Goal: Information Seeking & Learning: Check status

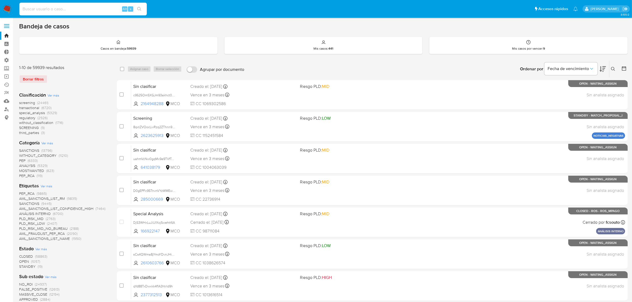
click at [49, 12] on input at bounding box center [82, 9] width 127 height 7
paste input "9001163198"
type input "9001163198"
click at [140, 10] on icon "search-icon" at bounding box center [139, 9] width 4 height 4
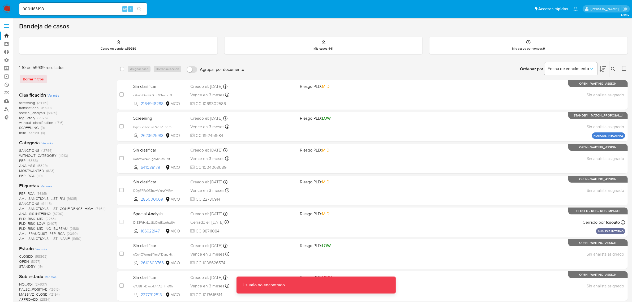
click at [7, 24] on span at bounding box center [6, 24] width 5 height 1
click at [0, 0] on input "checkbox" at bounding box center [0, 0] width 0 height 0
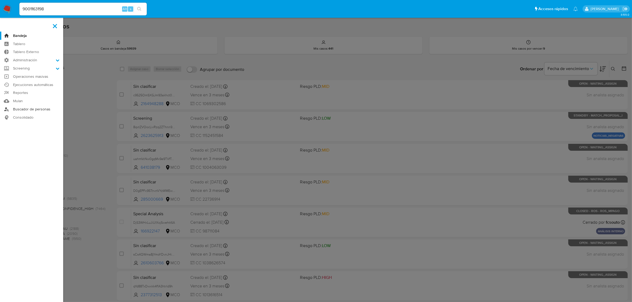
click at [26, 110] on link "Buscador de personas" at bounding box center [31, 109] width 63 height 8
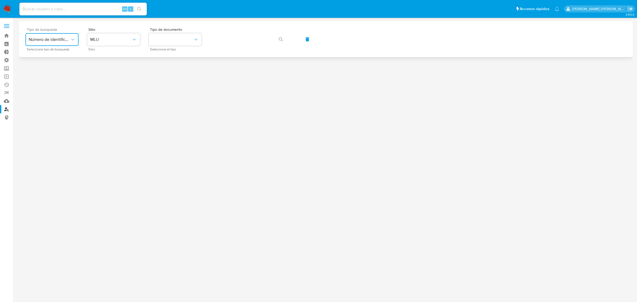
click at [56, 40] on span "Número de identificación" at bounding box center [49, 39] width 41 height 5
click at [106, 39] on span "MLU" at bounding box center [110, 39] width 41 height 5
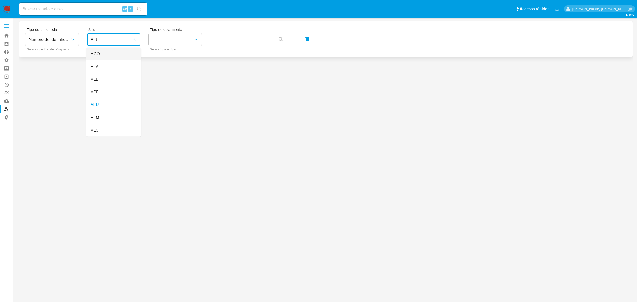
click at [103, 54] on div "MCO" at bounding box center [112, 53] width 44 height 13
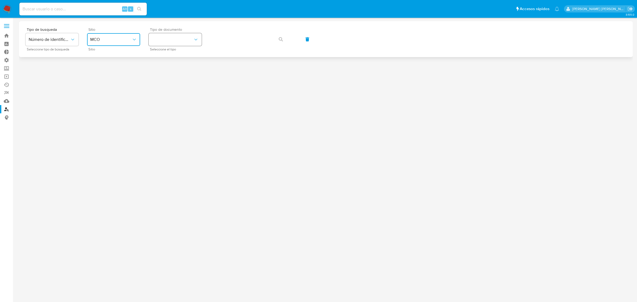
click at [175, 40] on button "identificationType" at bounding box center [175, 39] width 53 height 13
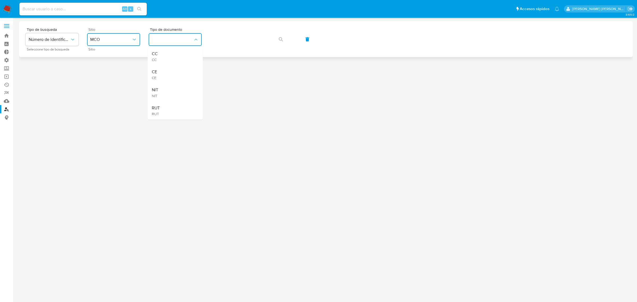
drag, startPoint x: 163, startPoint y: 95, endPoint x: 215, endPoint y: 49, distance: 69.5
click at [163, 95] on div "NIT NIT" at bounding box center [174, 93] width 44 height 18
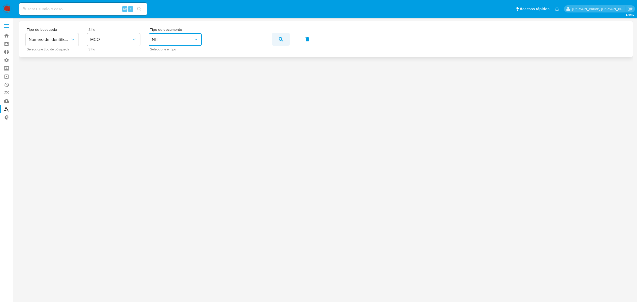
click at [281, 40] on icon "button" at bounding box center [281, 39] width 4 height 4
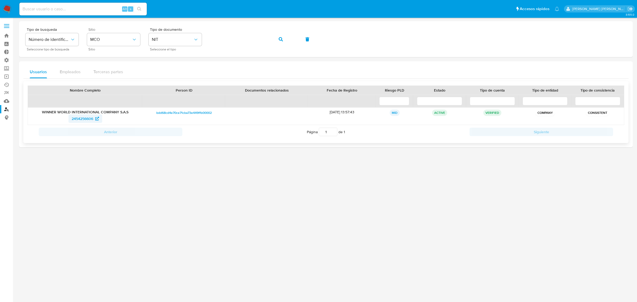
click at [86, 118] on span "2454256606" at bounding box center [82, 118] width 21 height 8
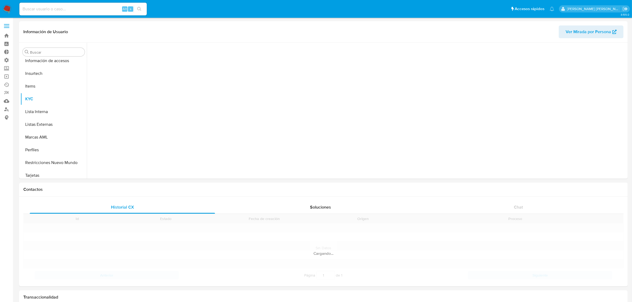
scroll to position [224, 0]
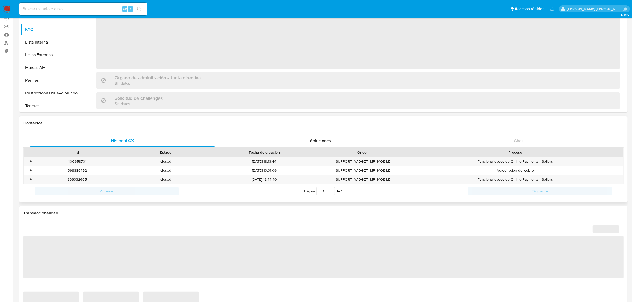
select select "10"
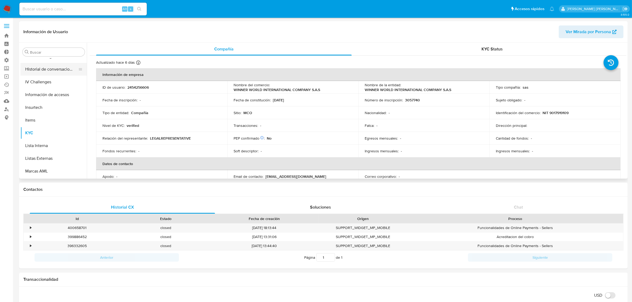
scroll to position [124, 0]
click at [42, 142] on button "IV Challenges" at bounding box center [51, 144] width 62 height 13
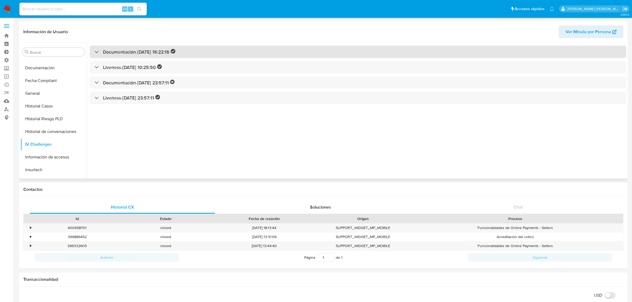
click at [116, 54] on h3 "Documentación - 22/05/2025 16:22:16 -" at bounding box center [139, 52] width 72 height 6
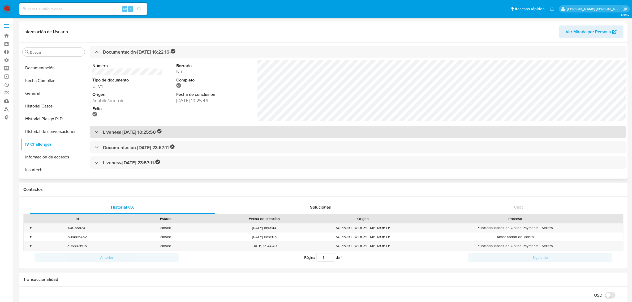
click at [162, 134] on h3 "Liveness - 23/05/2025 10:25:50 -" at bounding box center [132, 132] width 59 height 6
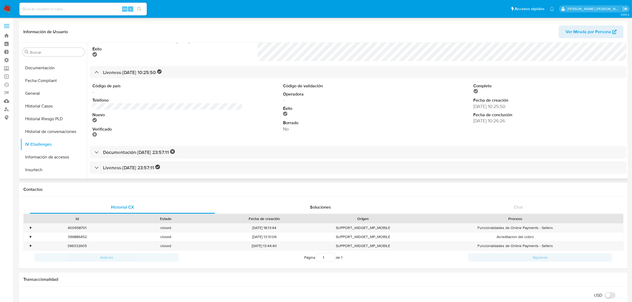
scroll to position [61, 0]
click at [582, 31] on span "Ver Mirada por Persona" at bounding box center [587, 31] width 45 height 13
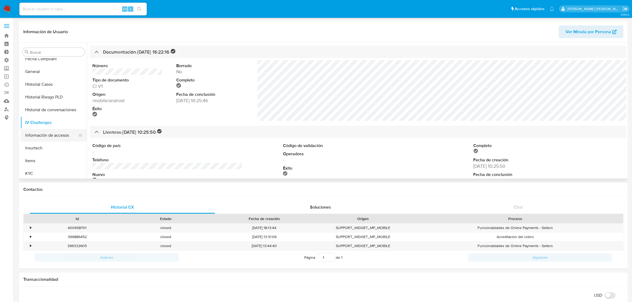
scroll to position [157, 0]
click at [41, 159] on button "KYC" at bounding box center [51, 162] width 62 height 13
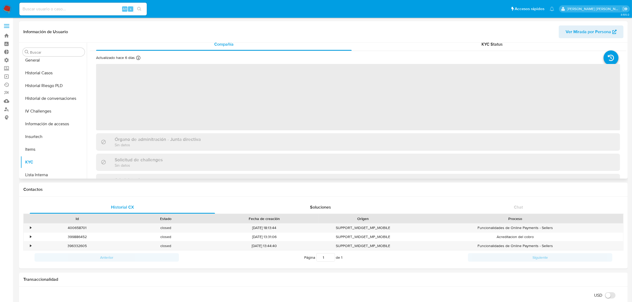
scroll to position [0, 0]
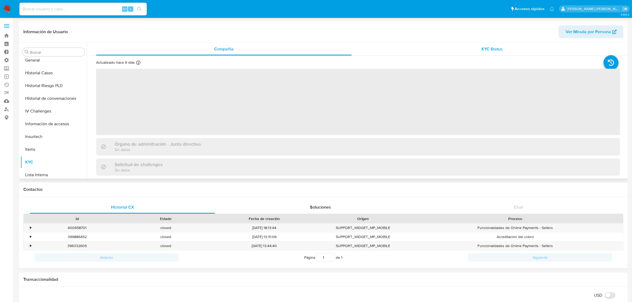
click at [466, 49] on div "KYC Status" at bounding box center [491, 49] width 255 height 13
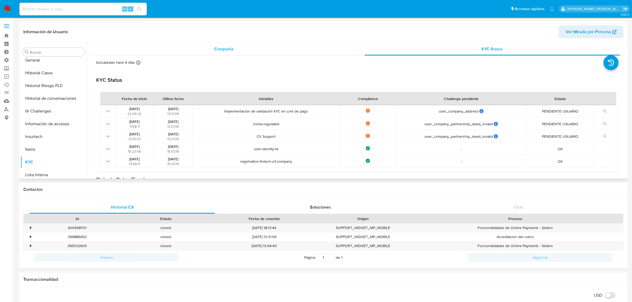
click at [225, 50] on span "Compañía" at bounding box center [223, 49] width 19 height 6
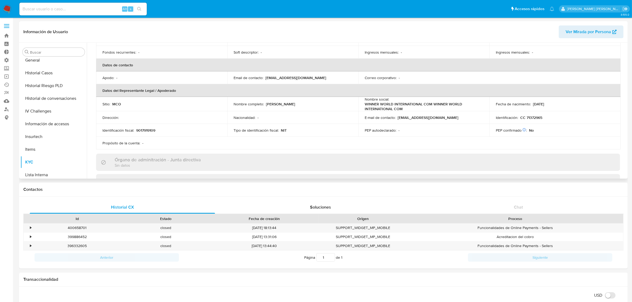
scroll to position [99, 0]
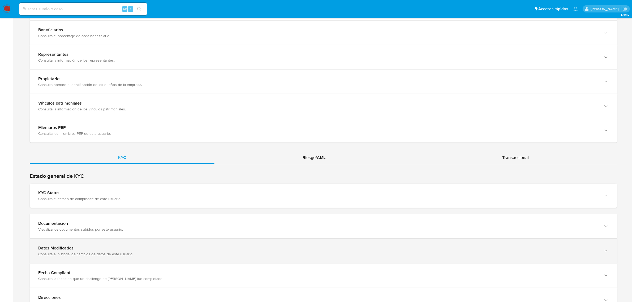
scroll to position [463, 0]
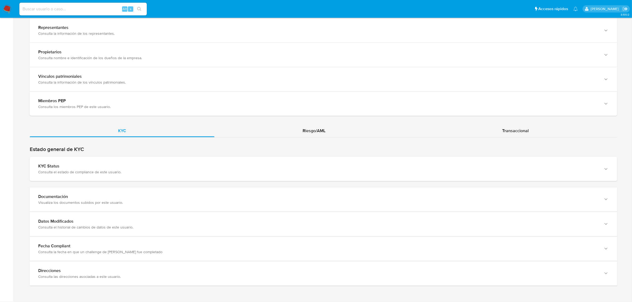
click at [96, 183] on div "Estado general de KYC KYC Status Consulta el estado de compliance de este usuar…" at bounding box center [323, 216] width 587 height 140
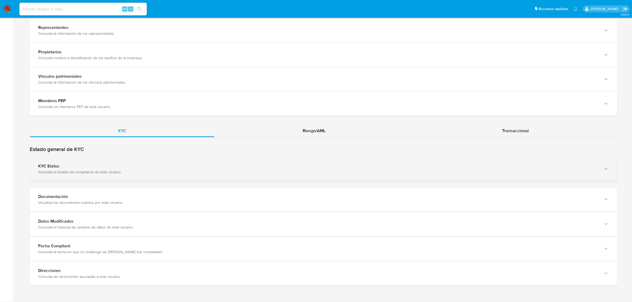
click at [93, 175] on div "KYC Status Consulta el estado de compliance de este usuario." at bounding box center [323, 169] width 587 height 24
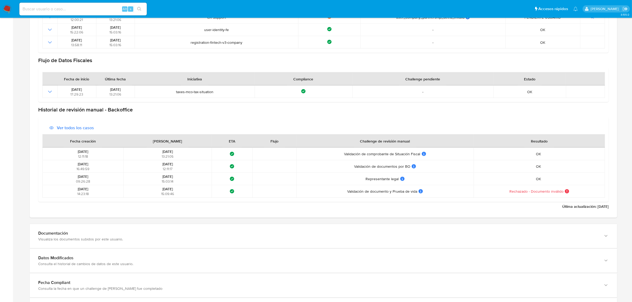
scroll to position [728, 0]
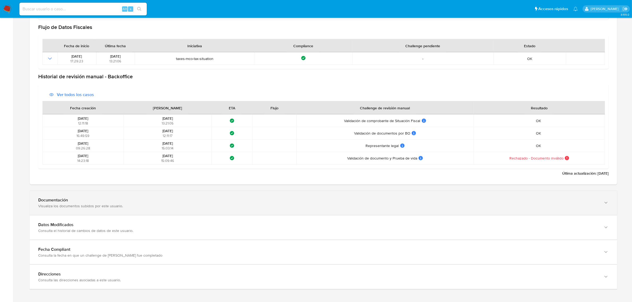
click at [127, 205] on div "Visualiza los documentos subidos por este usuario." at bounding box center [317, 205] width 559 height 5
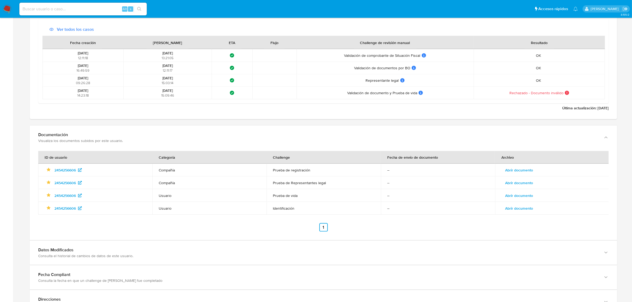
scroll to position [795, 0]
click at [64, 171] on span "2454256606" at bounding box center [64, 169] width 21 height 8
click at [517, 172] on span "Abrir documento" at bounding box center [519, 168] width 28 height 7
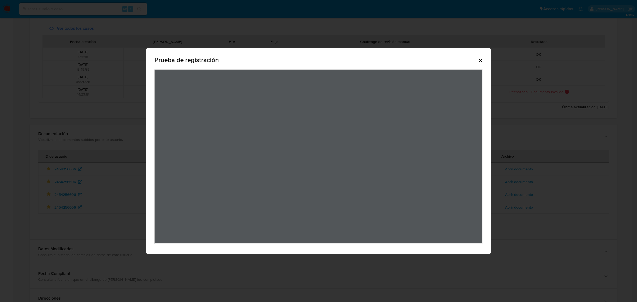
click at [483, 62] on div "Prueba de registración" at bounding box center [318, 150] width 345 height 205
click at [478, 58] on icon "Cerrar" at bounding box center [480, 60] width 6 height 6
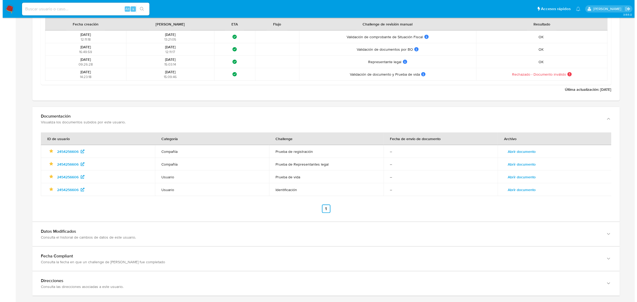
scroll to position [823, 0]
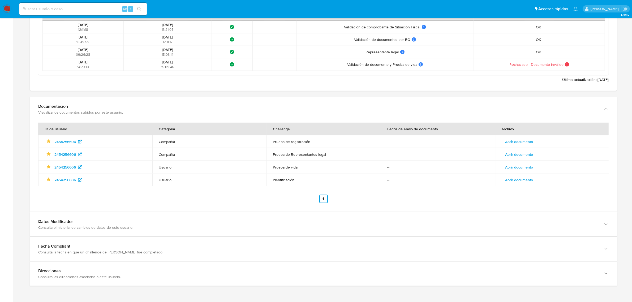
click at [520, 165] on span "Abrir documento" at bounding box center [519, 166] width 28 height 7
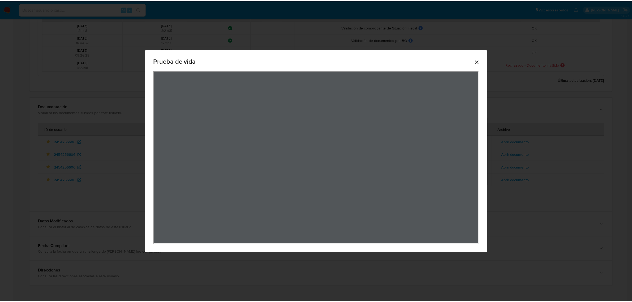
scroll to position [0, 0]
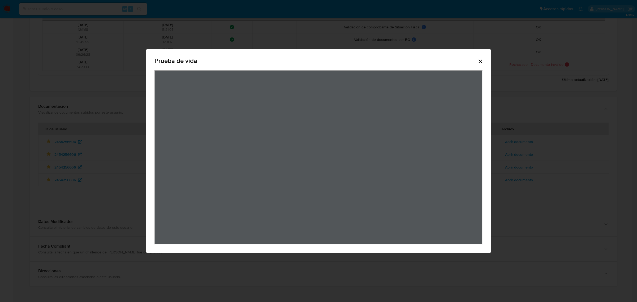
click at [480, 62] on icon "Cerrar" at bounding box center [480, 61] width 6 height 6
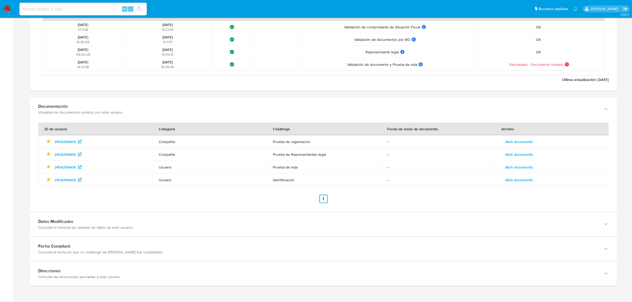
click at [515, 180] on span "Abrir documento" at bounding box center [519, 179] width 28 height 7
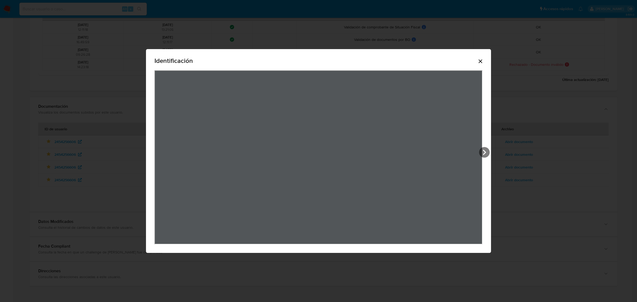
click at [482, 60] on icon "Cerrar" at bounding box center [480, 61] width 6 height 6
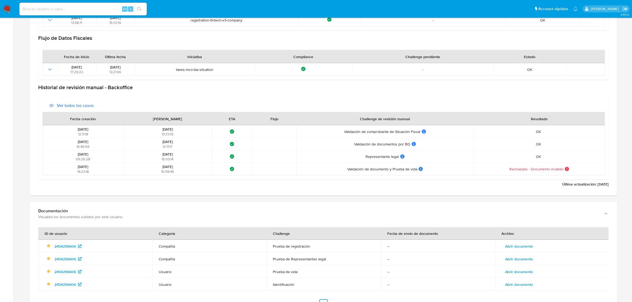
scroll to position [757, 0]
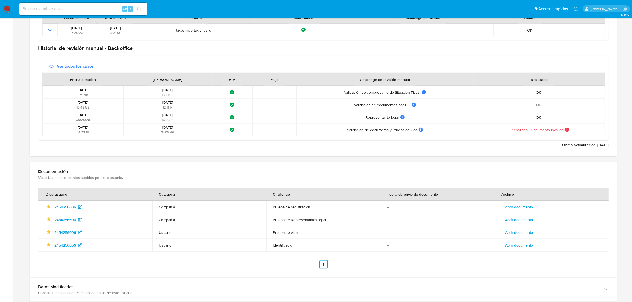
click at [516, 210] on span "Abrir documento" at bounding box center [519, 206] width 28 height 7
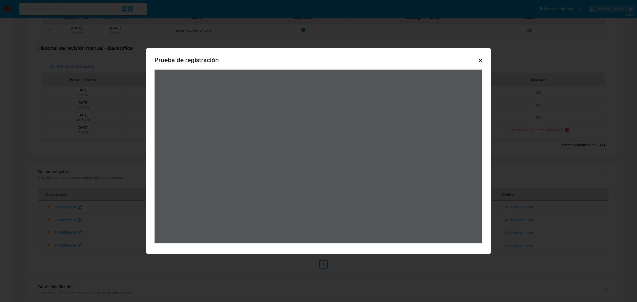
click at [481, 60] on icon "Cerrar" at bounding box center [480, 60] width 6 height 6
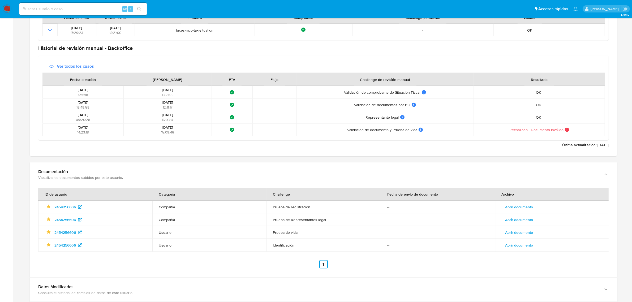
click at [507, 217] on span "Abrir documento" at bounding box center [519, 219] width 28 height 7
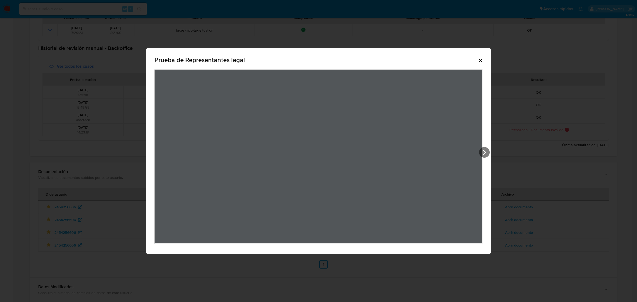
click at [479, 60] on icon "Cerrar" at bounding box center [480, 61] width 4 height 4
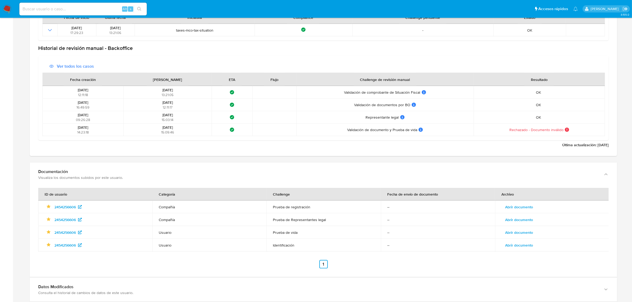
click at [513, 233] on span "Abrir documento" at bounding box center [519, 232] width 28 height 7
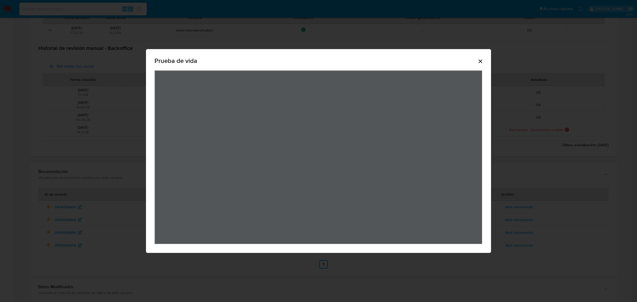
click at [479, 59] on icon "Cerrar" at bounding box center [480, 61] width 6 height 6
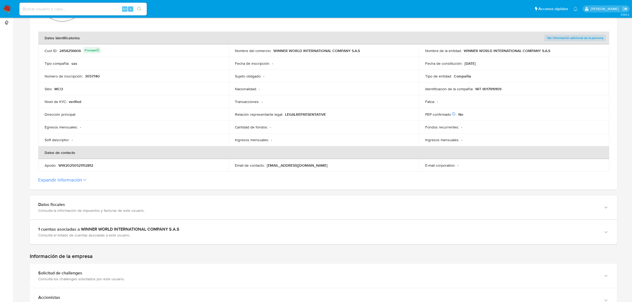
scroll to position [0, 0]
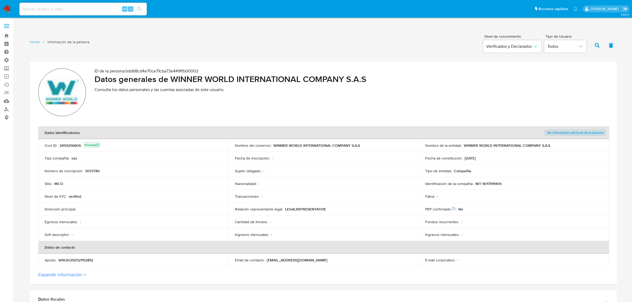
click at [68, 146] on div "2454256606 Principal" at bounding box center [79, 145] width 41 height 7
click at [45, 145] on p "Cust ID :" at bounding box center [51, 145] width 13 height 5
drag, startPoint x: 80, startPoint y: 147, endPoint x: 45, endPoint y: 147, distance: 35.3
click at [45, 147] on div "Cust ID : 2454256606 Principal" at bounding box center [133, 145] width 177 height 7
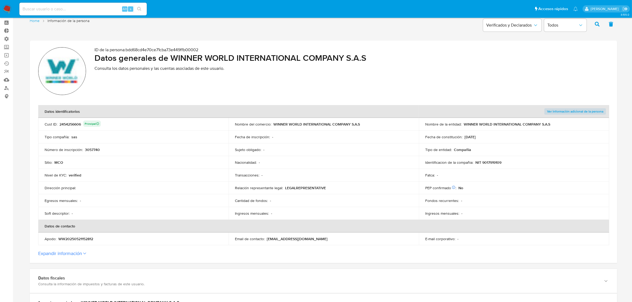
scroll to position [33, 0]
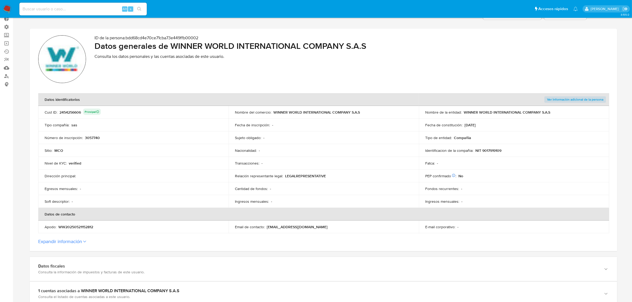
click at [6, 7] on img at bounding box center [7, 9] width 9 height 9
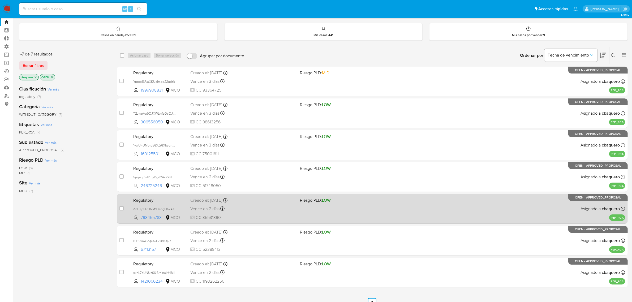
scroll to position [21, 0]
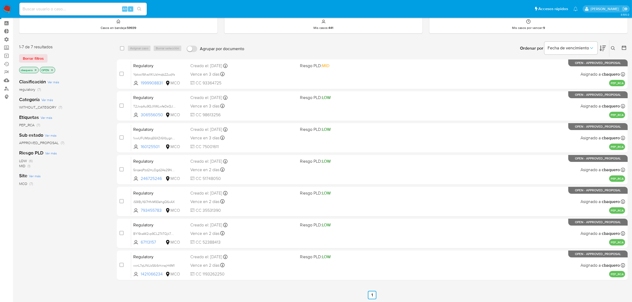
click at [7, 13] on img at bounding box center [7, 9] width 9 height 9
